Goal: Information Seeking & Learning: Learn about a topic

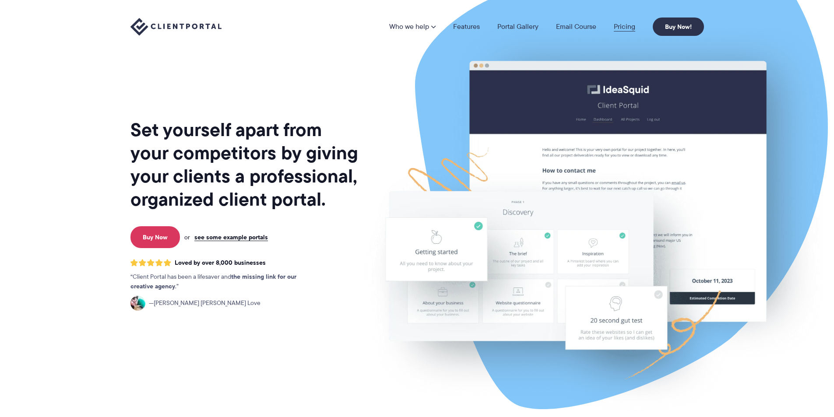
click at [629, 27] on link "Pricing" at bounding box center [624, 26] width 21 height 7
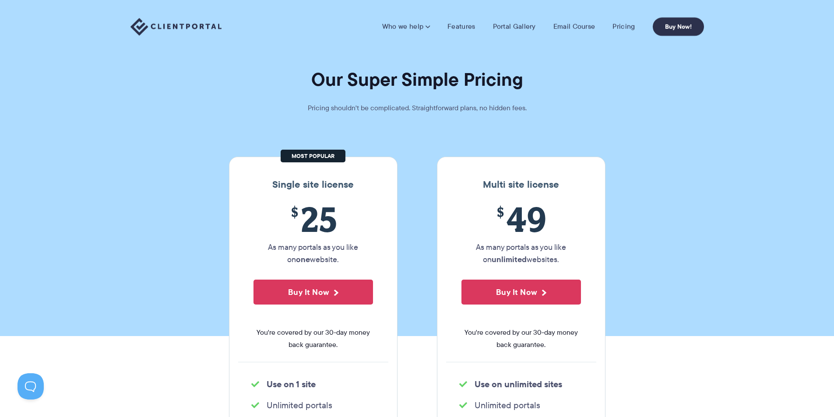
drag, startPoint x: 745, startPoint y: 240, endPoint x: 705, endPoint y: 98, distance: 148.2
click at [215, 24] on img at bounding box center [176, 27] width 91 height 18
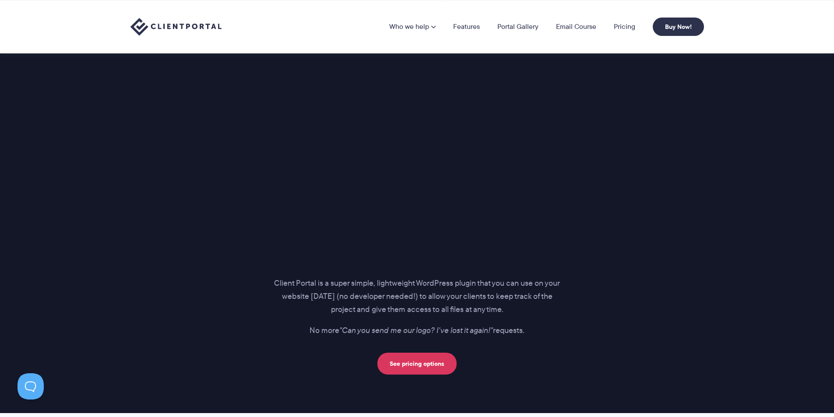
scroll to position [1051, 0]
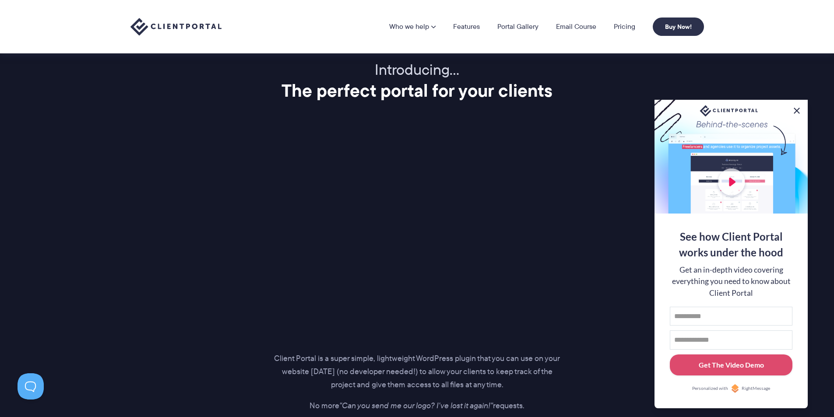
click at [793, 106] on button at bounding box center [797, 111] width 11 height 11
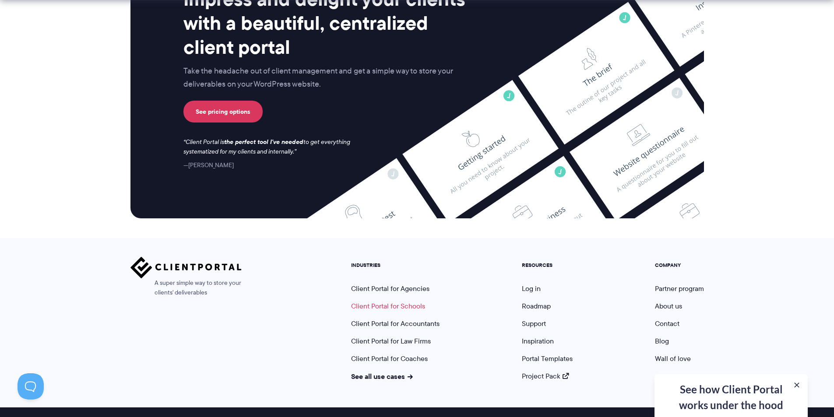
scroll to position [3609, 0]
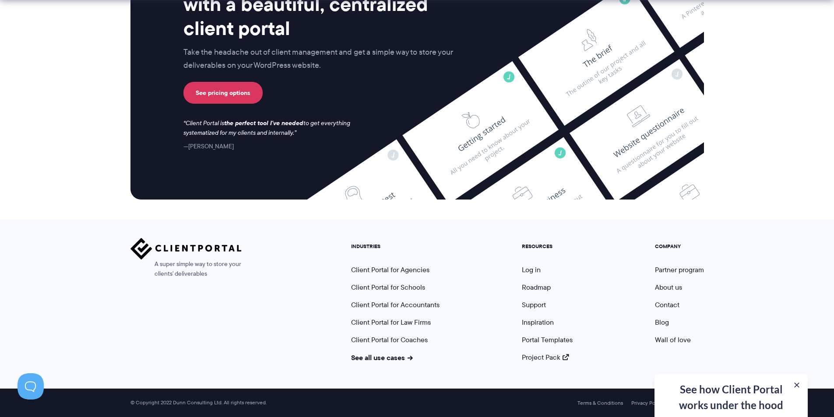
click at [199, 314] on div "A super simple way to store your clients' deliverables" at bounding box center [186, 300] width 111 height 124
click at [416, 340] on link "Client Portal for Coaches" at bounding box center [389, 340] width 77 height 10
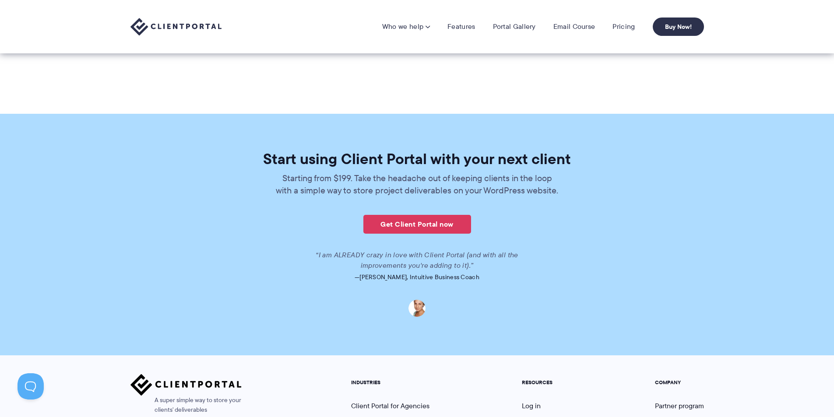
scroll to position [1811, 0]
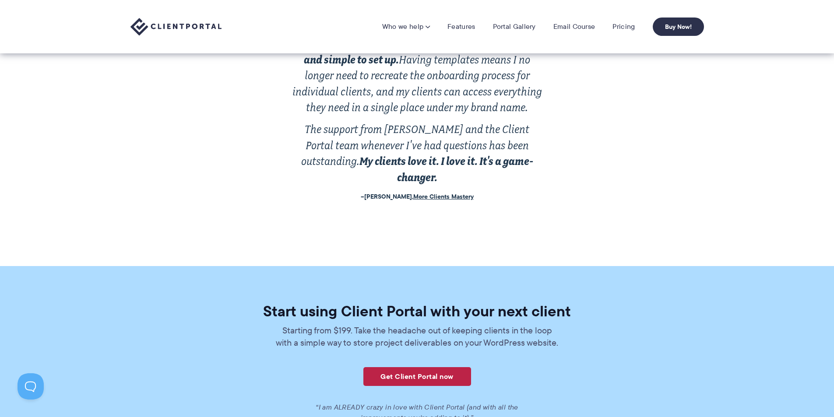
click at [433, 367] on link "Get Client Portal now" at bounding box center [418, 376] width 108 height 19
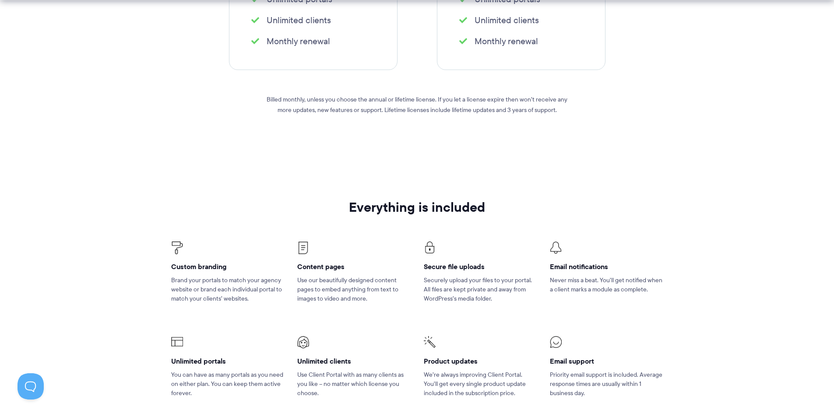
scroll to position [613, 0]
